Goal: Transaction & Acquisition: Purchase product/service

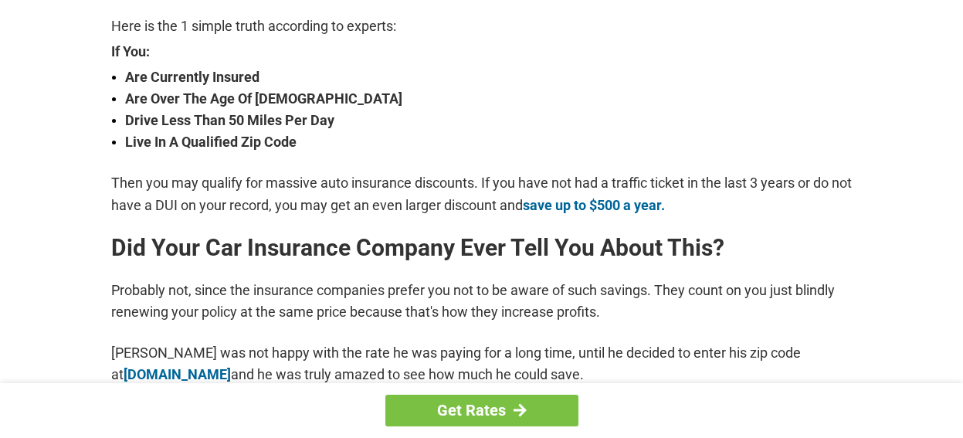
scroll to position [565, 0]
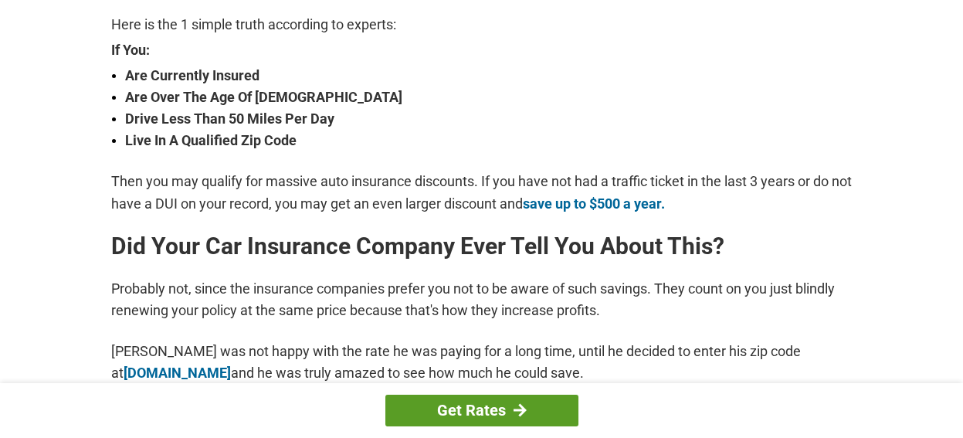
click at [500, 402] on link "Get Rates" at bounding box center [481, 411] width 193 height 32
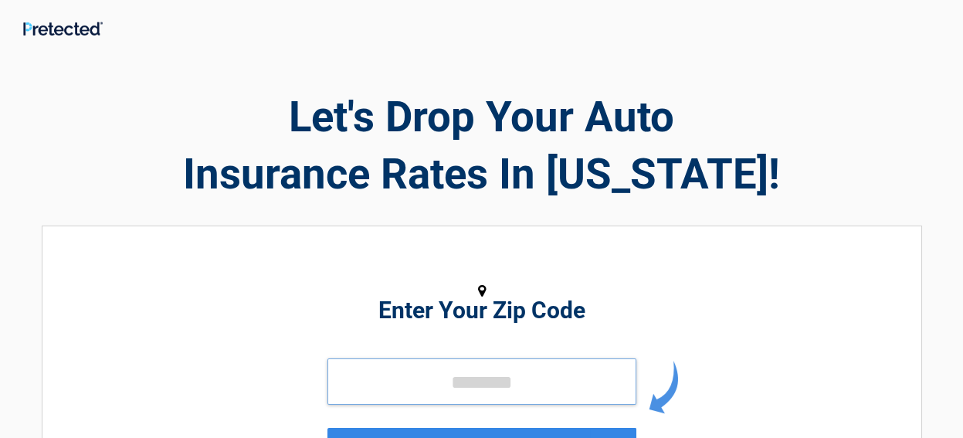
click at [489, 381] on input "tel" at bounding box center [482, 381] width 309 height 46
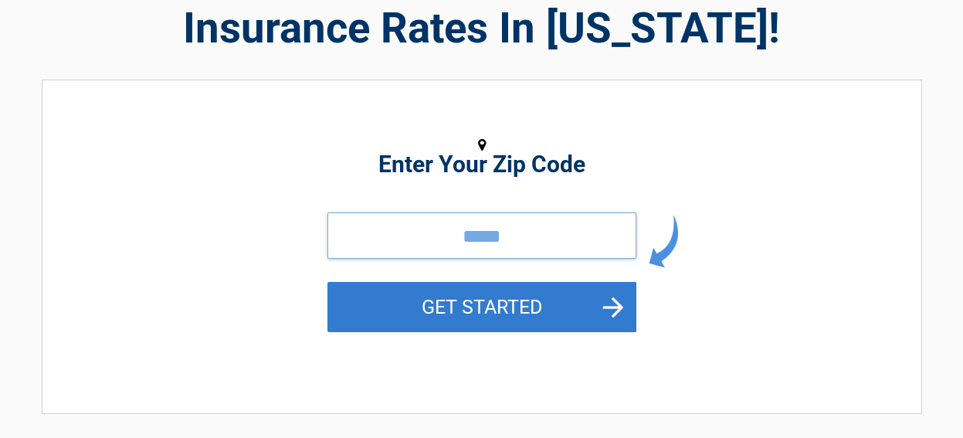
scroll to position [148, 0]
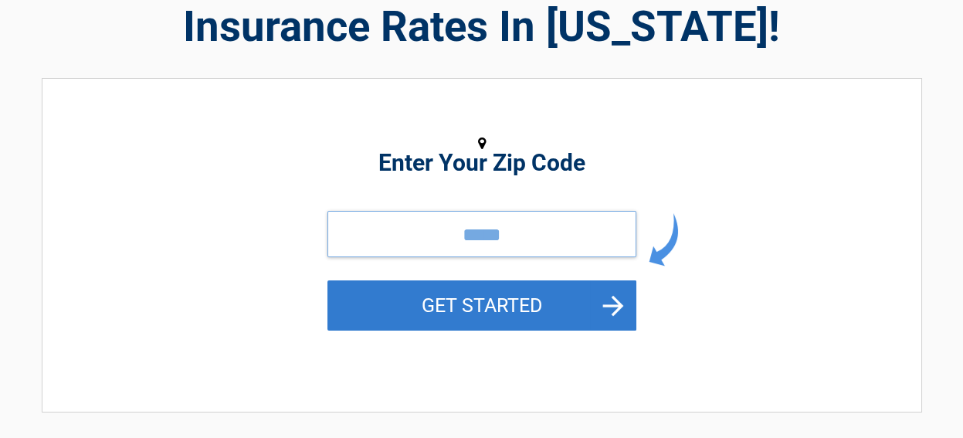
type input "*****"
click at [492, 310] on button "GET STARTED" at bounding box center [482, 305] width 309 height 50
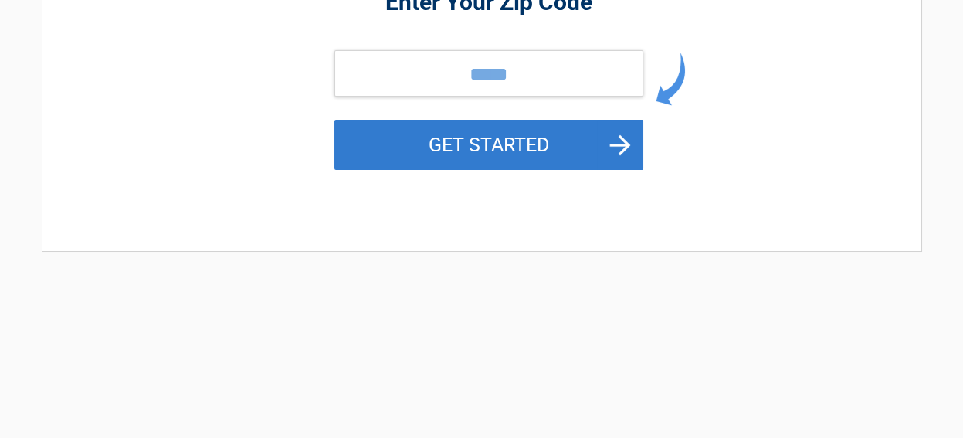
scroll to position [0, 0]
